Goal: Use online tool/utility: Utilize a website feature to perform a specific function

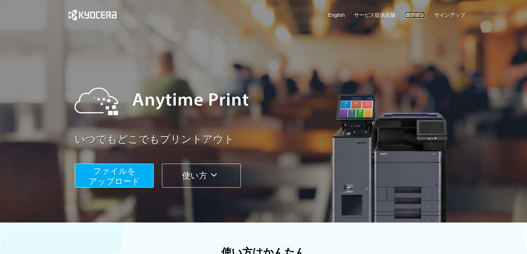
click at [417, 16] on link "ログイン" at bounding box center [414, 14] width 21 height 7
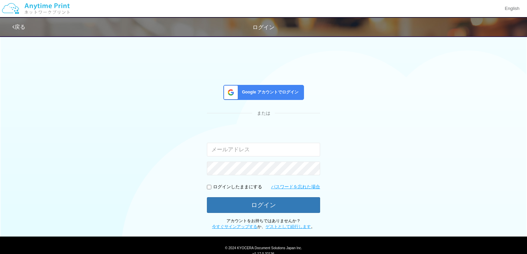
type input "[EMAIL_ADDRESS][DOMAIN_NAME]"
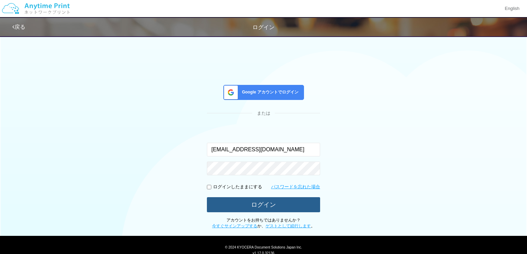
click at [253, 210] on button "ログイン" at bounding box center [263, 205] width 113 height 15
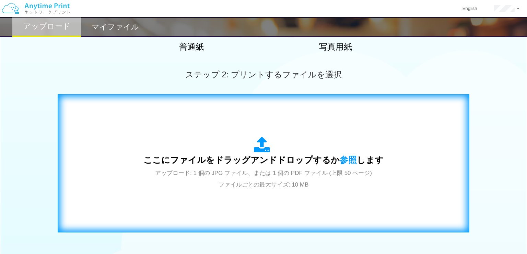
scroll to position [181, 0]
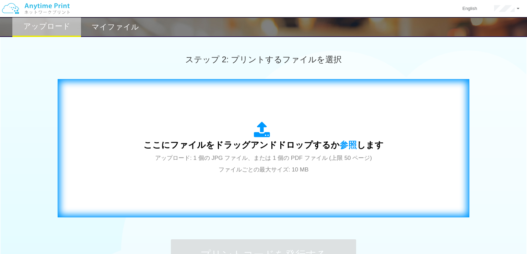
click at [234, 153] on div "ここにファイルをドラッグアンドドロップするか 参照 します アップロード: 1 個の JPG ファイル、または 1 個の PDF ファイル (上限 50 ペー…" at bounding box center [263, 149] width 240 height 54
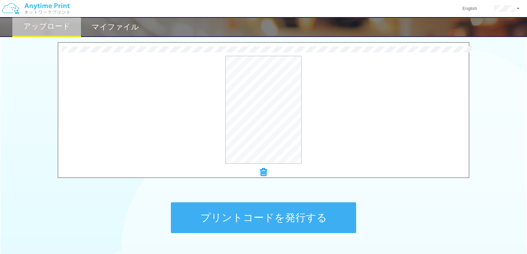
scroll to position [219, 0]
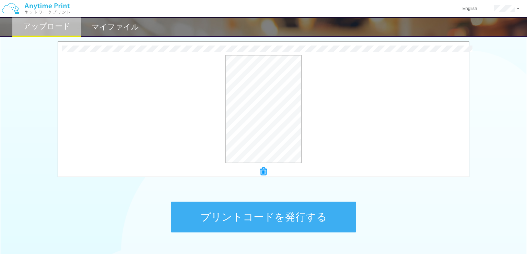
click at [297, 225] on button "プリントコードを発行する" at bounding box center [263, 217] width 185 height 31
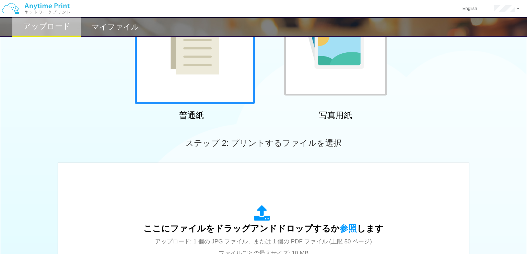
scroll to position [105, 0]
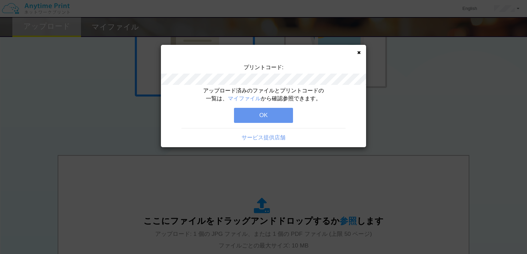
click at [277, 114] on button "OK" at bounding box center [263, 115] width 59 height 15
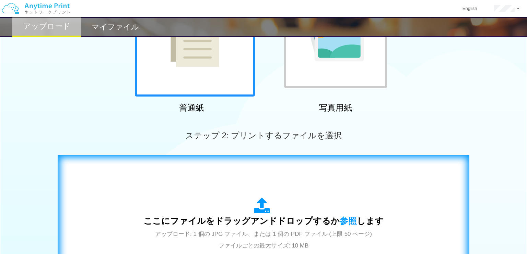
click at [189, 203] on div "ここにファイルをドラッグアンドドロップするか 参照 します アップロード: 1 個の JPG ファイル、または 1 個の PDF ファイル (上限 50 ペー…" at bounding box center [263, 225] width 240 height 54
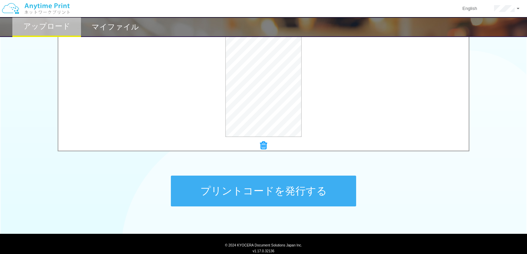
scroll to position [250, 0]
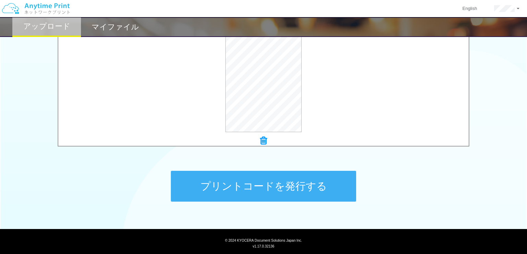
click at [247, 179] on button "プリントコードを発行する" at bounding box center [263, 186] width 185 height 31
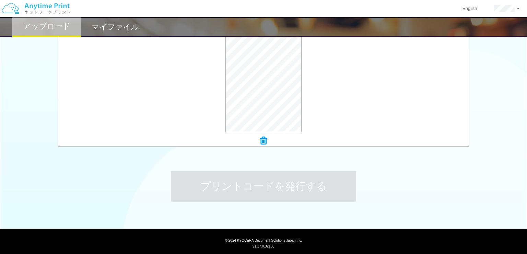
scroll to position [0, 0]
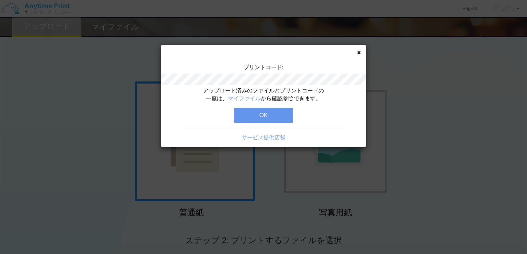
click at [262, 111] on button "OK" at bounding box center [263, 115] width 59 height 15
